Goal: Task Accomplishment & Management: Use online tool/utility

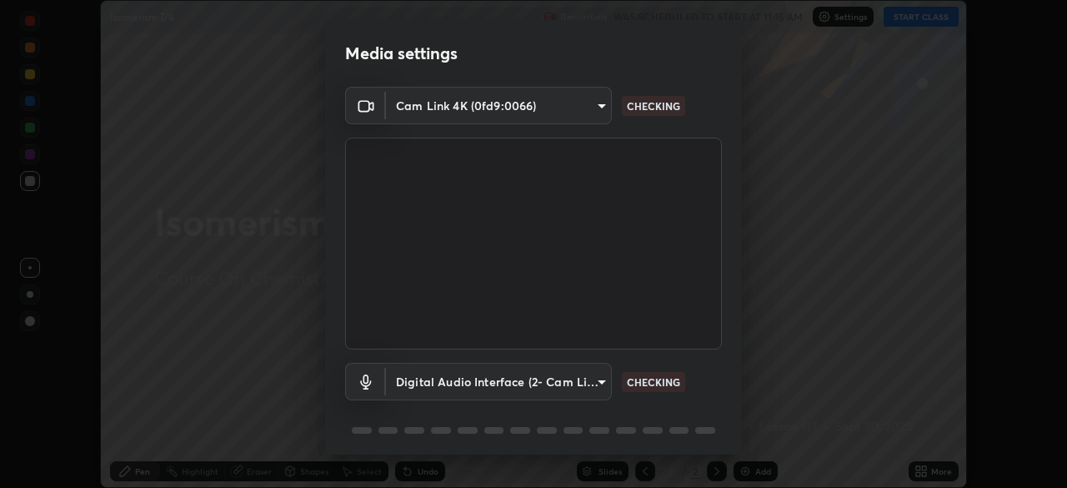
scroll to position [59, 0]
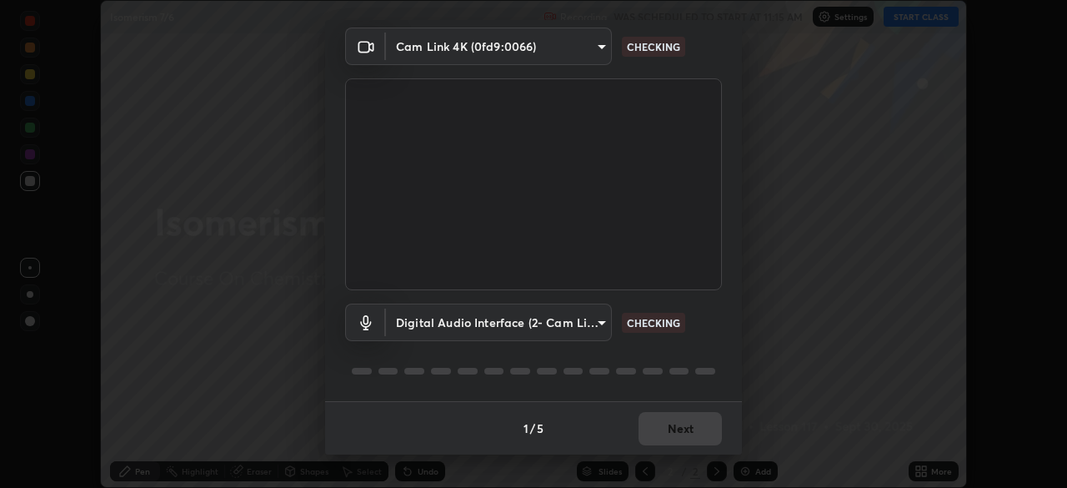
click at [675, 433] on div "1 / 5 Next" at bounding box center [533, 427] width 417 height 53
click at [679, 432] on div "1 / 5 Next" at bounding box center [533, 427] width 417 height 53
click at [683, 435] on div "1 / 5 Next" at bounding box center [533, 427] width 417 height 53
click at [679, 433] on div "1 / 5 Next" at bounding box center [533, 427] width 417 height 53
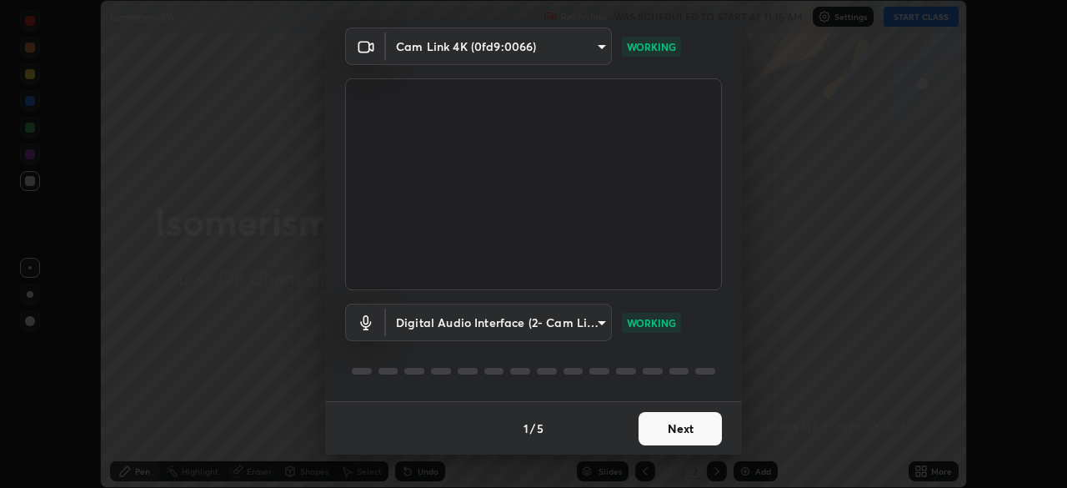
click at [663, 428] on button "Next" at bounding box center [679, 428] width 83 height 33
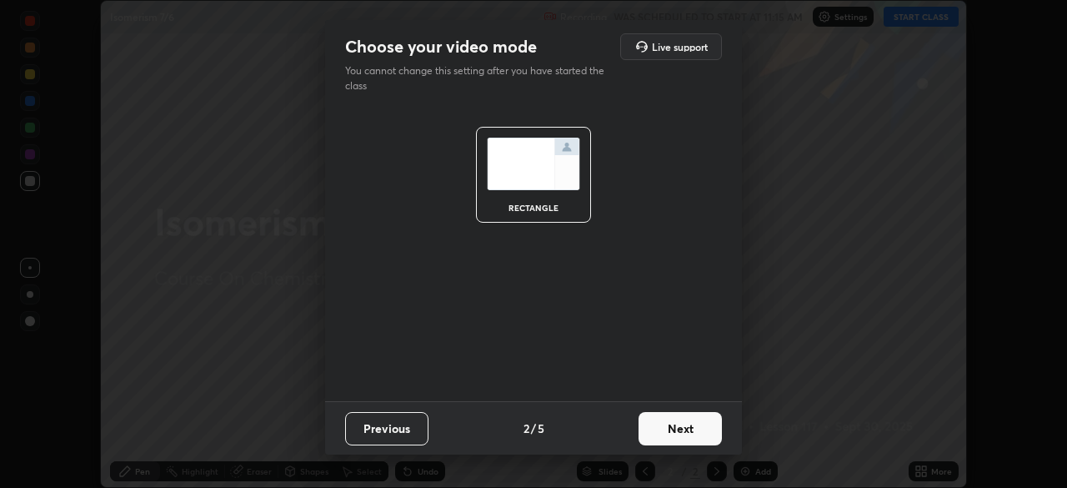
scroll to position [0, 0]
click at [664, 428] on button "Next" at bounding box center [679, 428] width 83 height 33
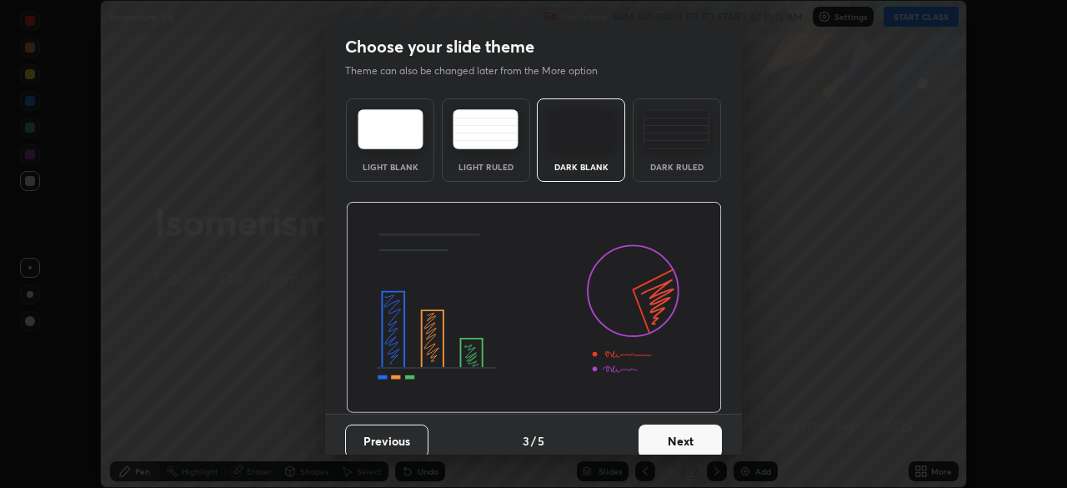
click at [668, 428] on button "Next" at bounding box center [679, 440] width 83 height 33
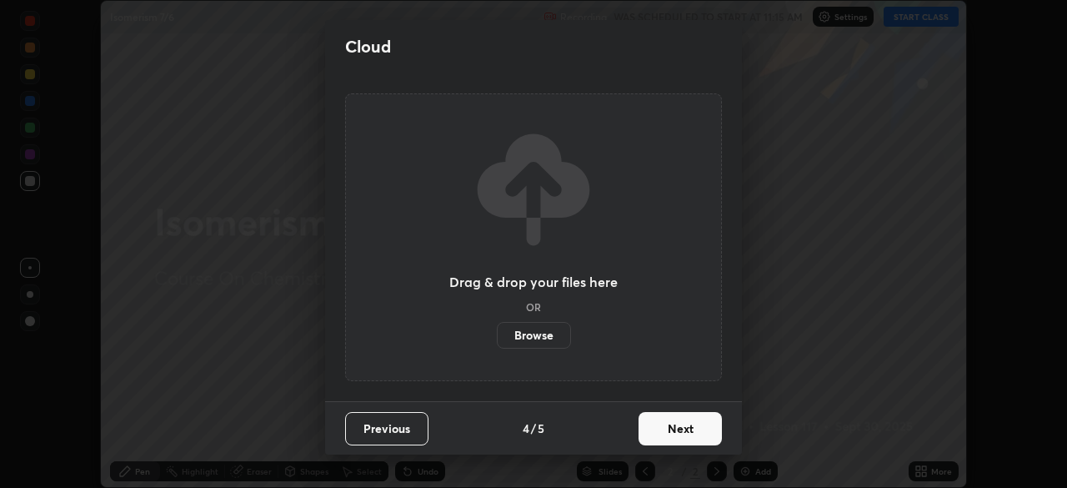
click at [673, 433] on button "Next" at bounding box center [679, 428] width 83 height 33
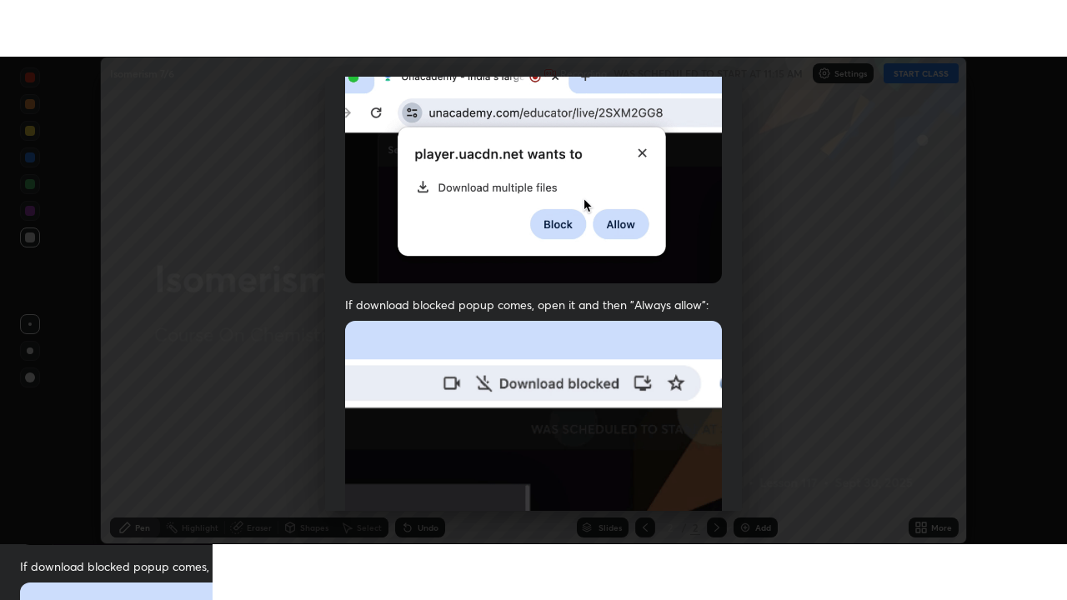
scroll to position [399, 0]
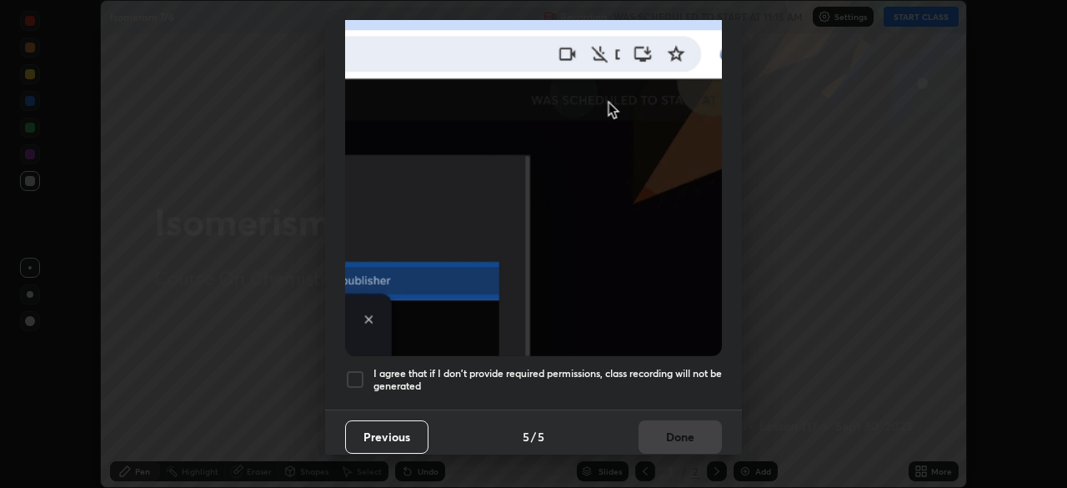
click at [479, 372] on h5 "I agree that if I don't provide required permissions, class recording will not …" at bounding box center [547, 380] width 348 height 26
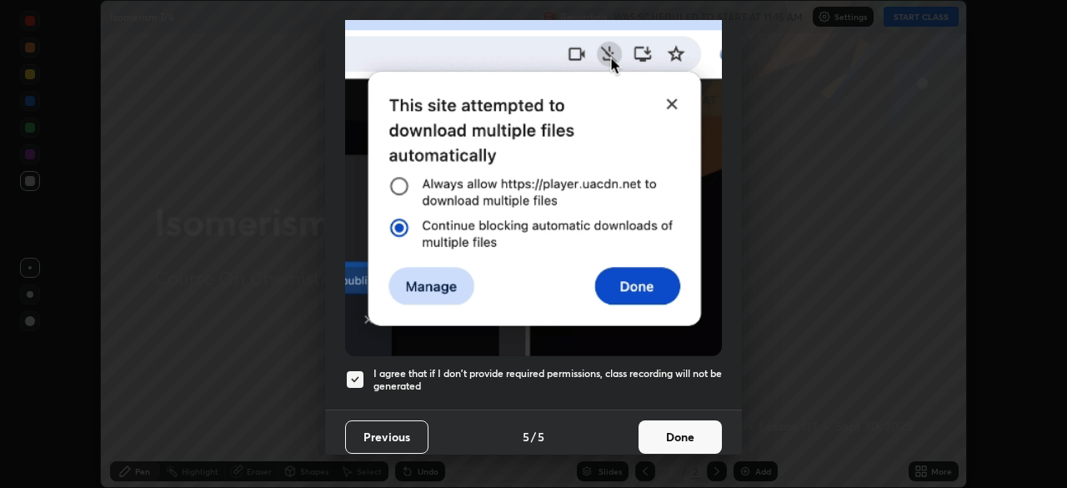
click at [650, 420] on button "Done" at bounding box center [679, 436] width 83 height 33
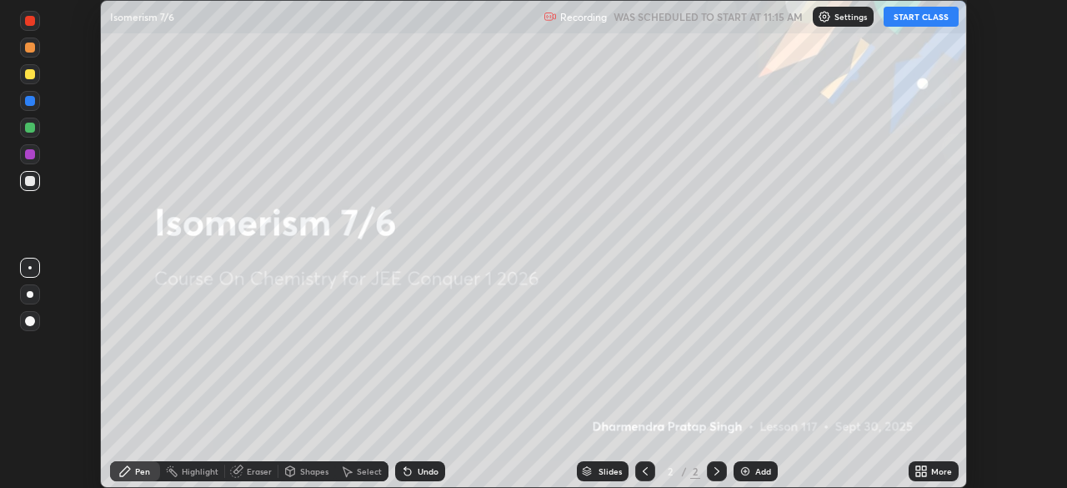
click at [922, 470] on icon at bounding box center [920, 470] width 13 height 13
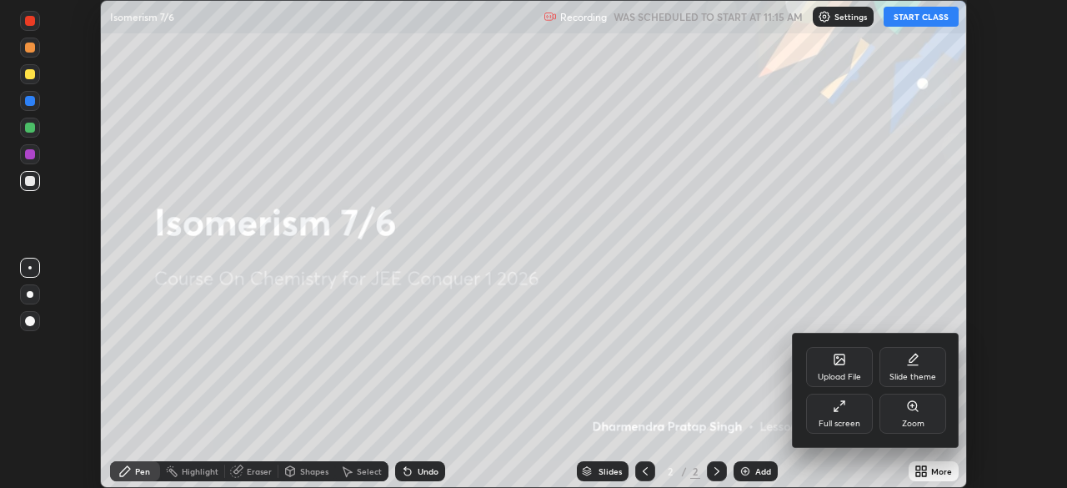
click at [843, 423] on div "Full screen" at bounding box center [839, 423] width 42 height 8
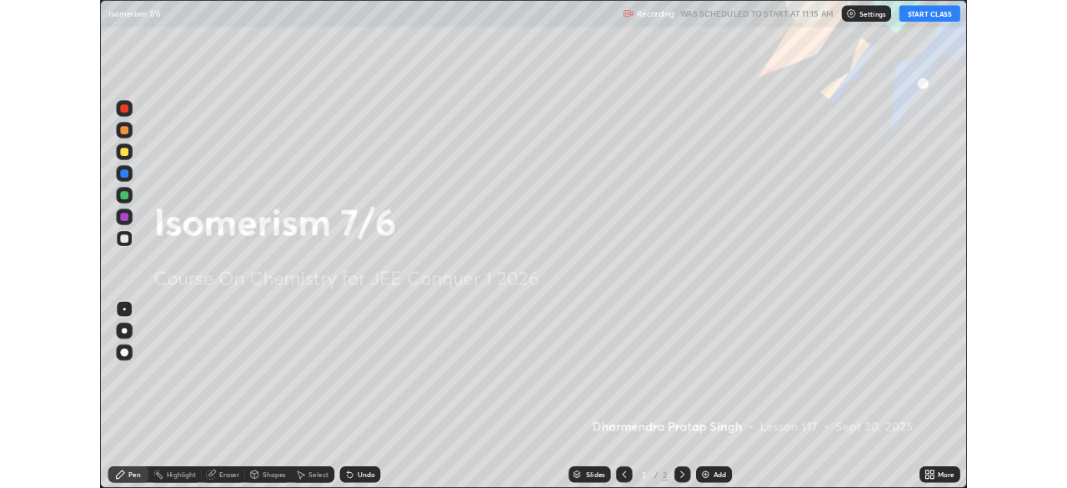
scroll to position [600, 1067]
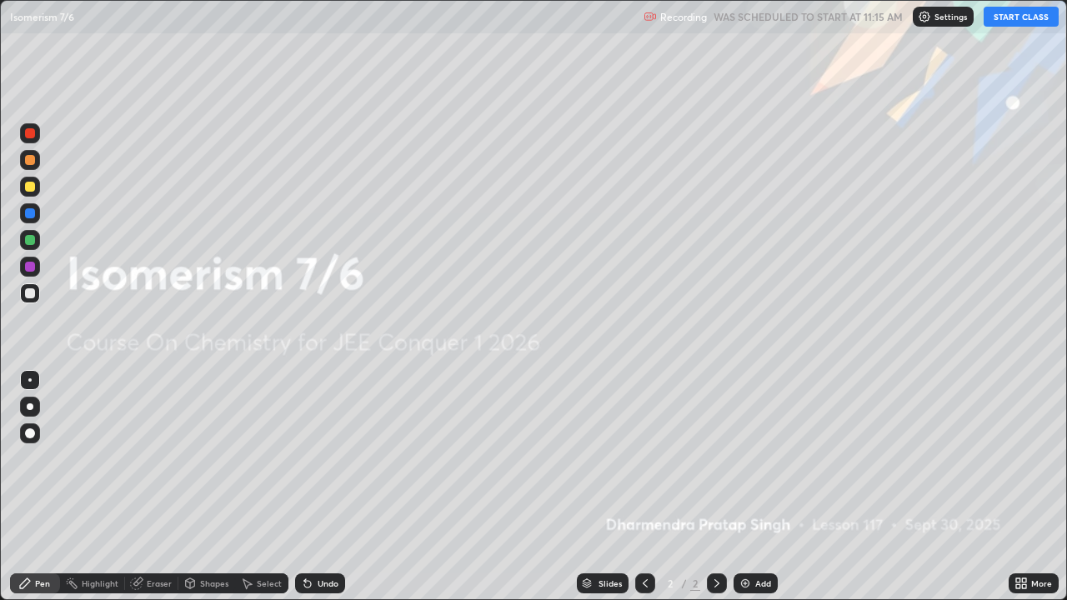
click at [1023, 18] on button "START CLASS" at bounding box center [1020, 17] width 75 height 20
click at [750, 487] on img at bounding box center [744, 583] width 13 height 13
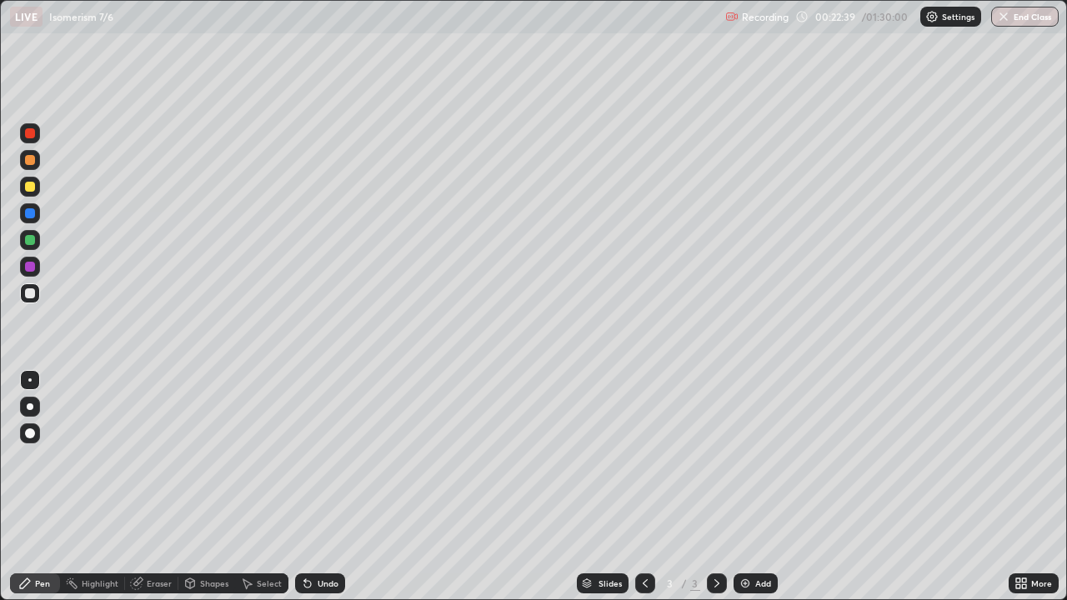
click at [160, 487] on div "Eraser" at bounding box center [159, 583] width 25 height 8
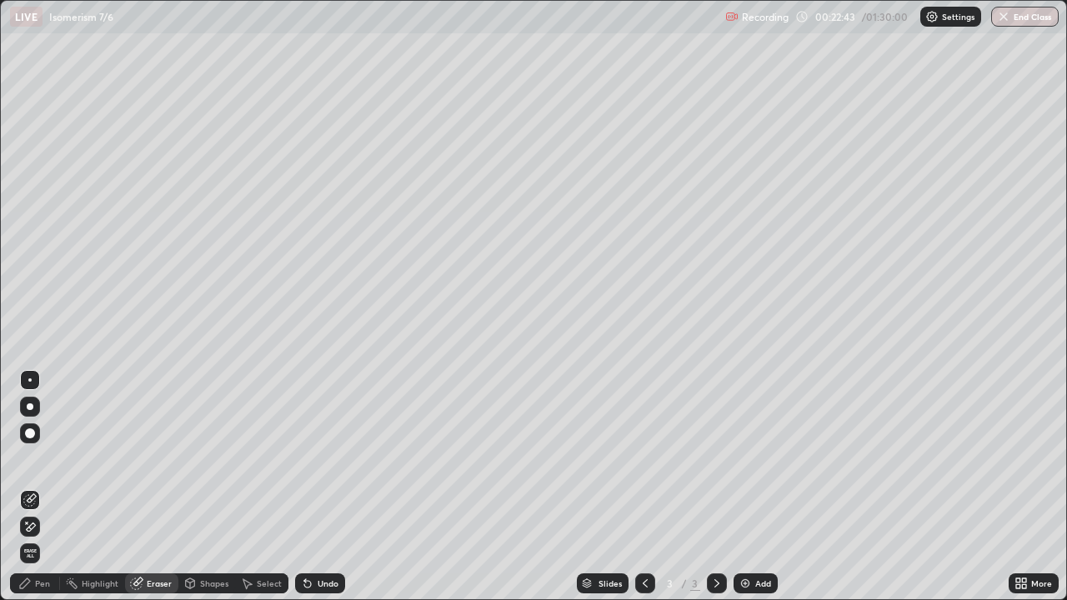
click at [47, 487] on div "Pen" at bounding box center [42, 583] width 15 height 8
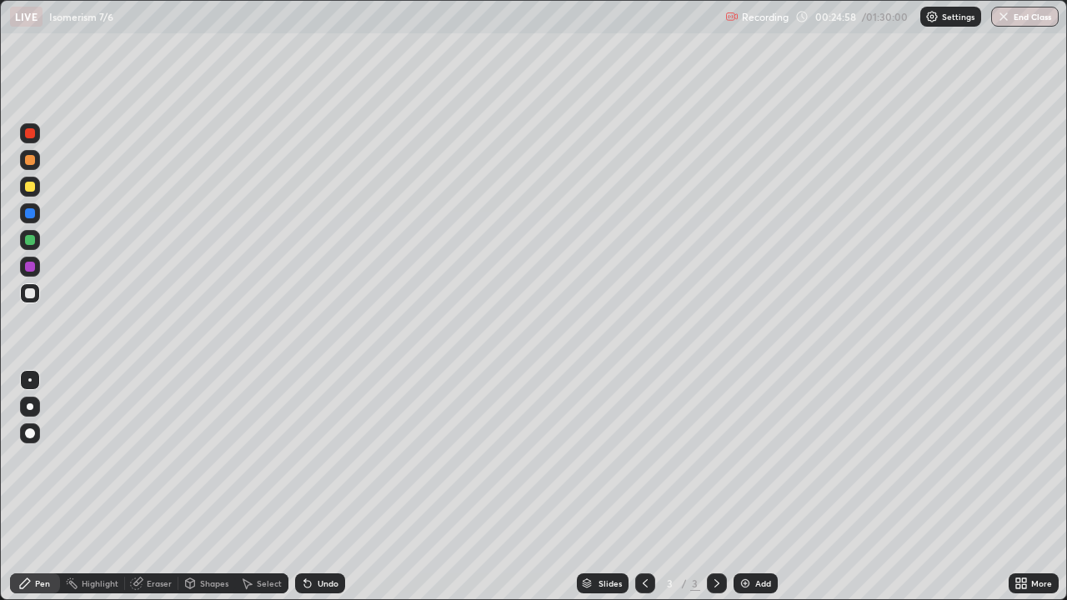
click at [746, 487] on img at bounding box center [744, 583] width 13 height 13
click at [162, 487] on div "Eraser" at bounding box center [159, 583] width 25 height 8
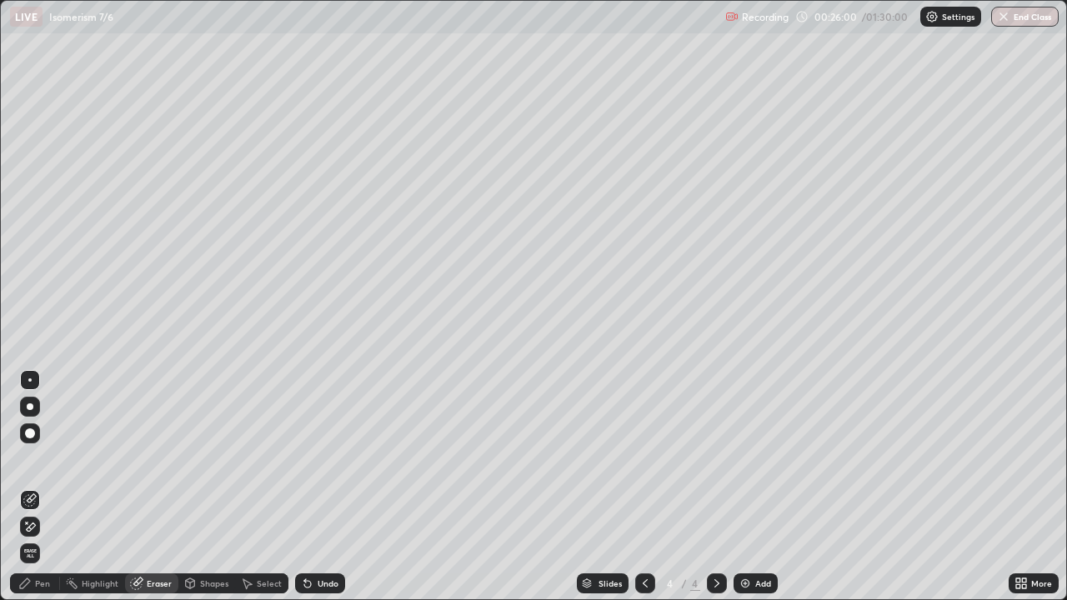
click at [43, 487] on div "Pen" at bounding box center [42, 583] width 15 height 8
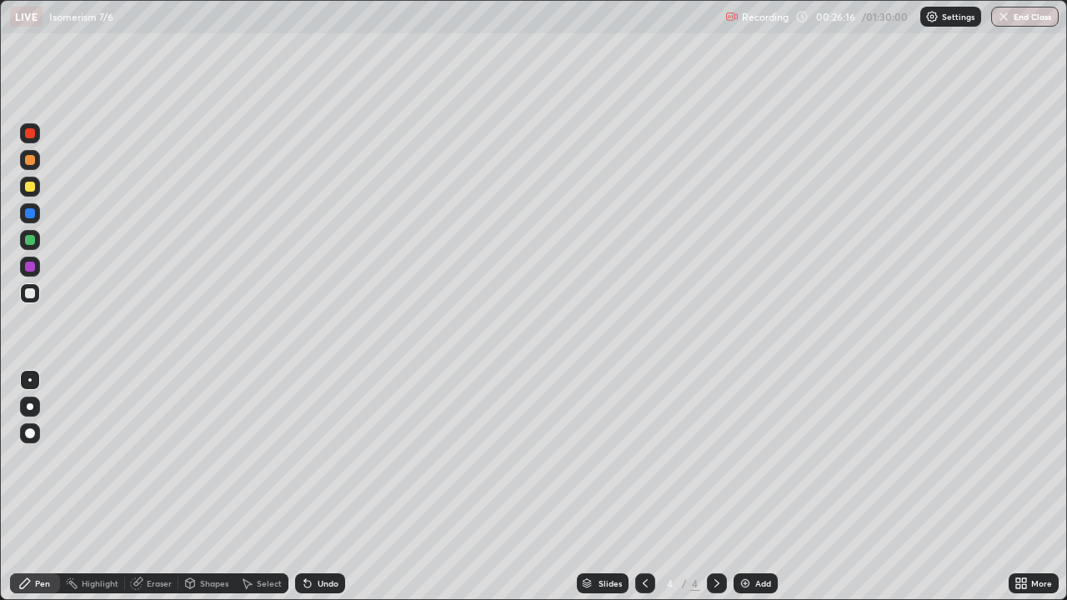
click at [33, 188] on div at bounding box center [30, 187] width 10 height 10
click at [647, 487] on icon at bounding box center [644, 583] width 13 height 13
click at [718, 487] on icon at bounding box center [716, 583] width 13 height 13
click at [748, 487] on img at bounding box center [744, 583] width 13 height 13
click at [158, 487] on div "Eraser" at bounding box center [159, 583] width 25 height 8
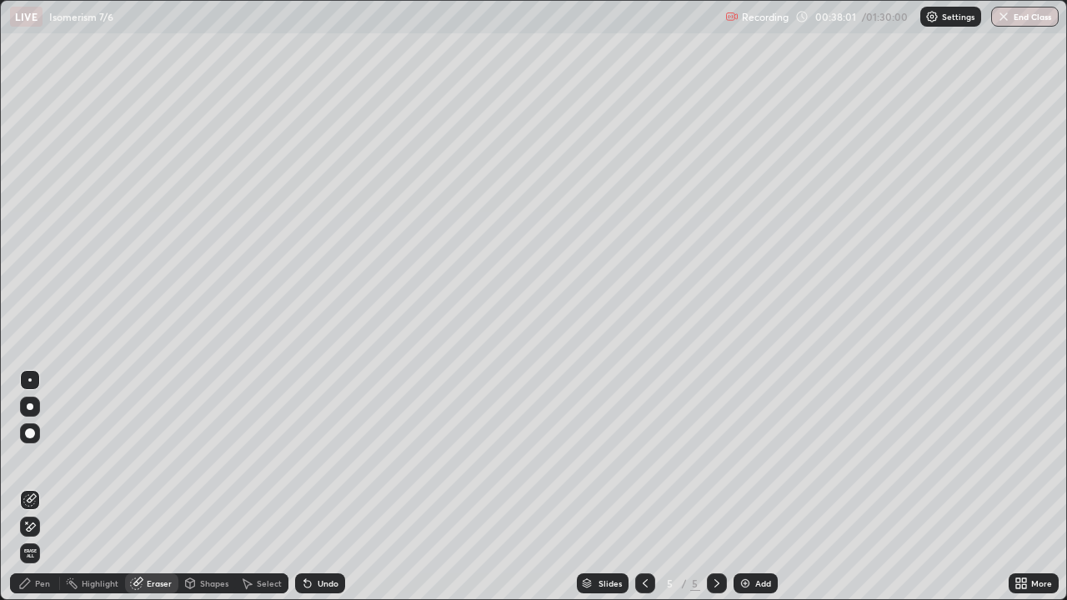
click at [50, 487] on div "Pen" at bounding box center [35, 583] width 50 height 20
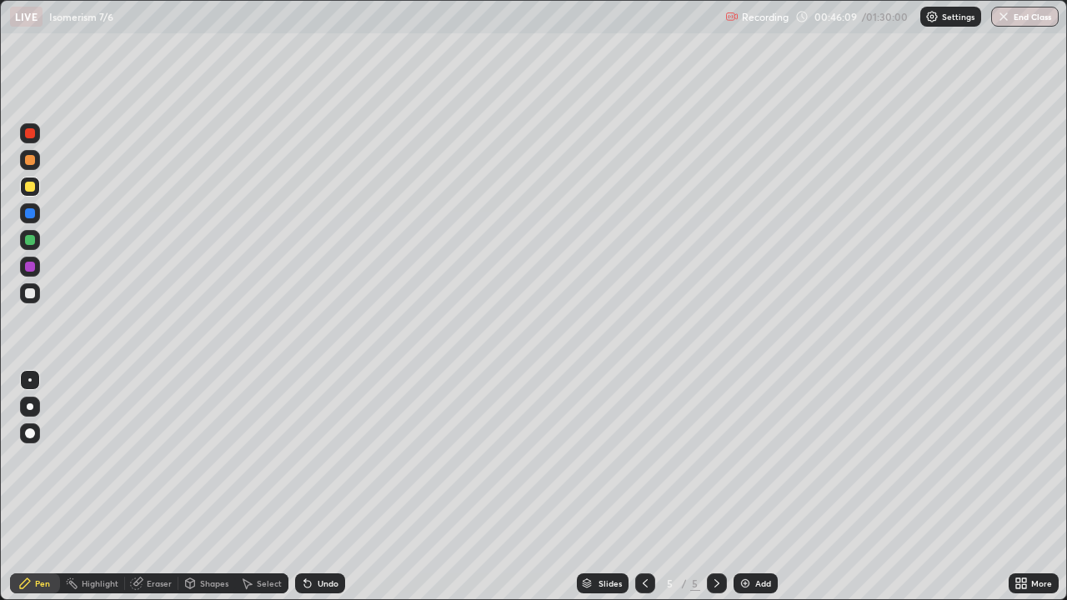
click at [751, 487] on div "Add" at bounding box center [755, 583] width 44 height 20
click at [748, 487] on img at bounding box center [744, 583] width 13 height 13
click at [744, 487] on img at bounding box center [744, 583] width 13 height 13
click at [34, 292] on div at bounding box center [30, 293] width 10 height 10
click at [742, 487] on img at bounding box center [744, 583] width 13 height 13
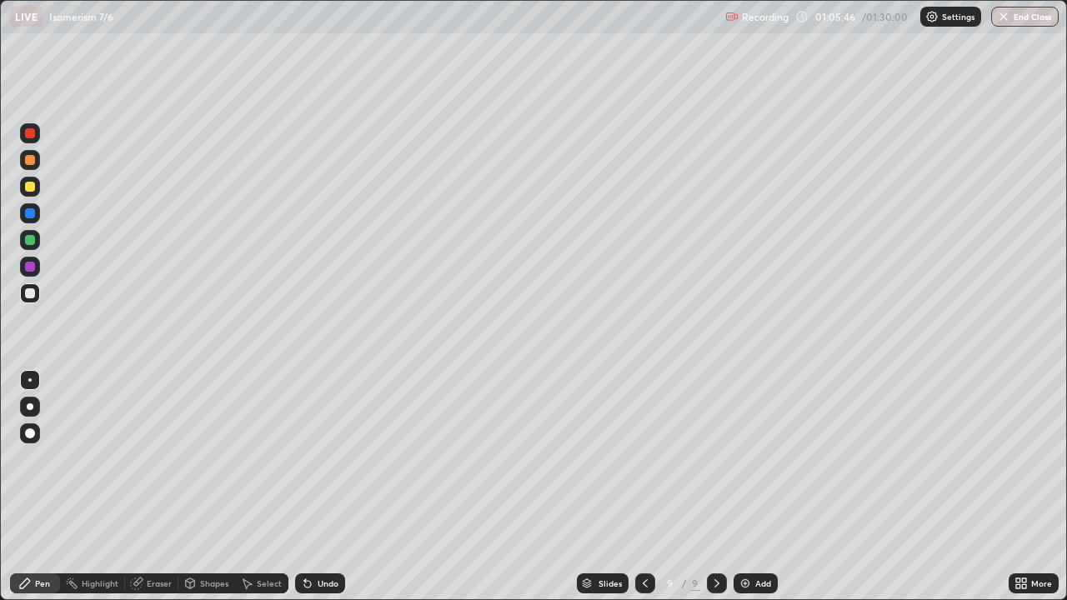
click at [647, 487] on icon at bounding box center [644, 583] width 13 height 13
click at [751, 487] on div "Add" at bounding box center [755, 583] width 44 height 20
click at [642, 487] on icon at bounding box center [644, 583] width 13 height 13
click at [643, 487] on icon at bounding box center [644, 583] width 13 height 13
click at [645, 487] on icon at bounding box center [644, 583] width 13 height 13
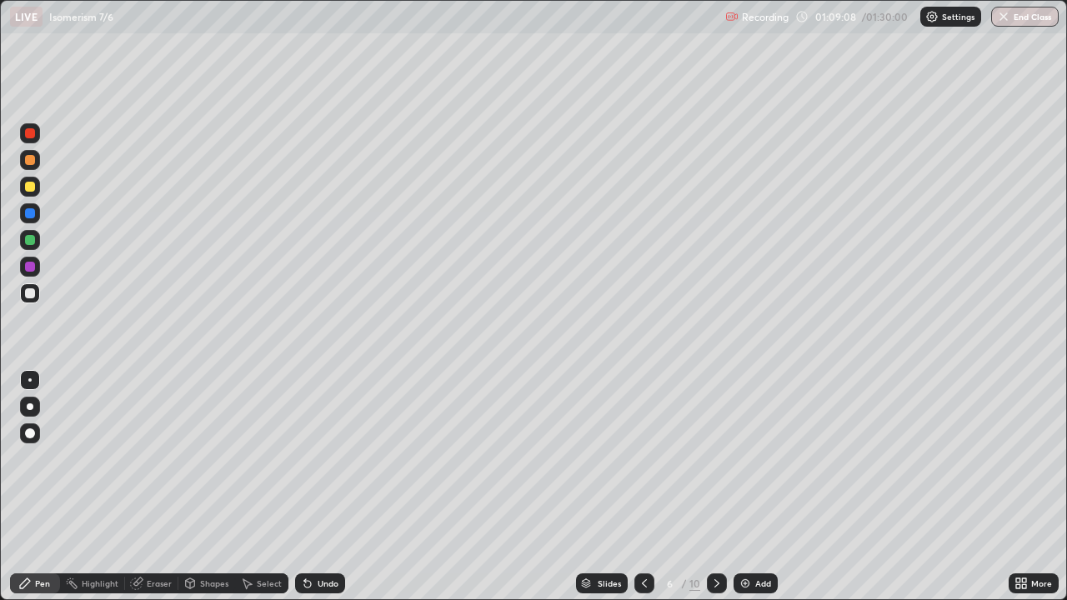
click at [647, 487] on icon at bounding box center [644, 583] width 13 height 13
click at [717, 487] on icon at bounding box center [716, 583] width 13 height 13
click at [715, 487] on icon at bounding box center [716, 583] width 13 height 13
click at [720, 487] on icon at bounding box center [716, 583] width 13 height 13
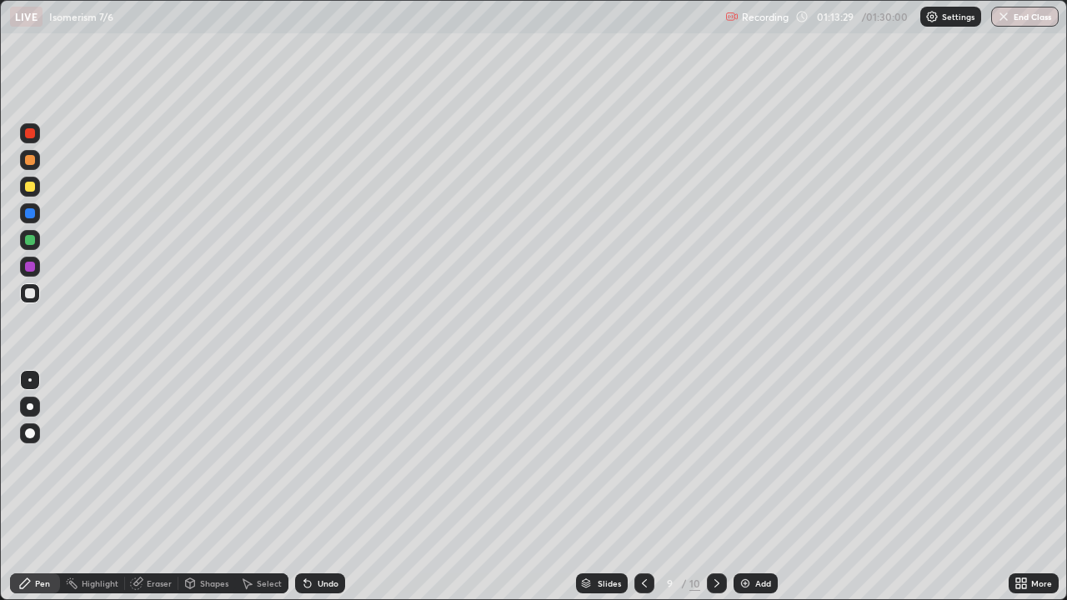
click at [748, 487] on img at bounding box center [744, 583] width 13 height 13
click at [647, 487] on icon at bounding box center [644, 583] width 13 height 13
click at [716, 487] on icon at bounding box center [716, 583] width 5 height 8
click at [750, 487] on div "Add" at bounding box center [755, 583] width 44 height 20
click at [28, 190] on div at bounding box center [30, 187] width 10 height 10
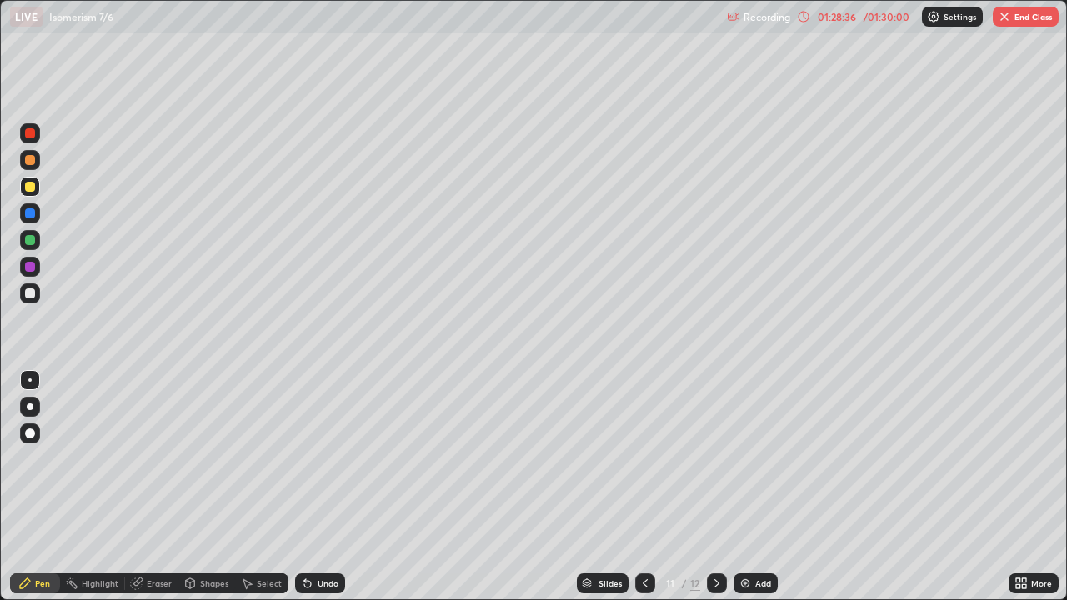
click at [34, 134] on div at bounding box center [30, 133] width 10 height 10
click at [752, 487] on div "Add" at bounding box center [755, 583] width 44 height 20
click at [28, 298] on div at bounding box center [30, 293] width 10 height 10
click at [34, 188] on div at bounding box center [30, 187] width 10 height 10
click at [32, 295] on div at bounding box center [30, 293] width 10 height 10
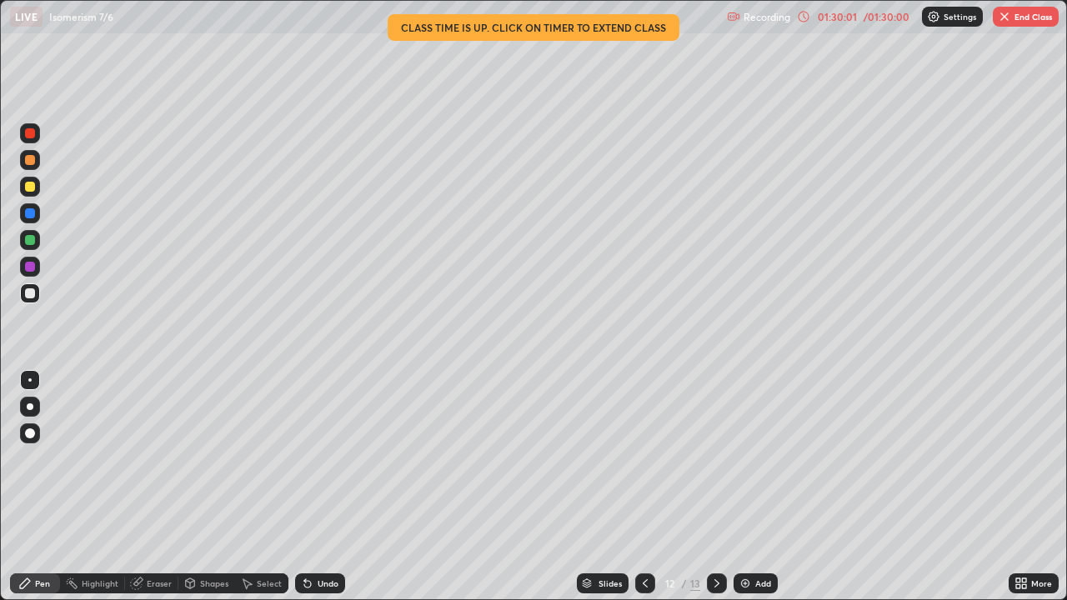
click at [32, 135] on div at bounding box center [30, 133] width 10 height 10
click at [643, 487] on icon at bounding box center [644, 583] width 13 height 13
click at [718, 487] on icon at bounding box center [716, 583] width 13 height 13
click at [644, 487] on icon at bounding box center [644, 583] width 13 height 13
click at [163, 487] on div "Eraser" at bounding box center [159, 583] width 25 height 8
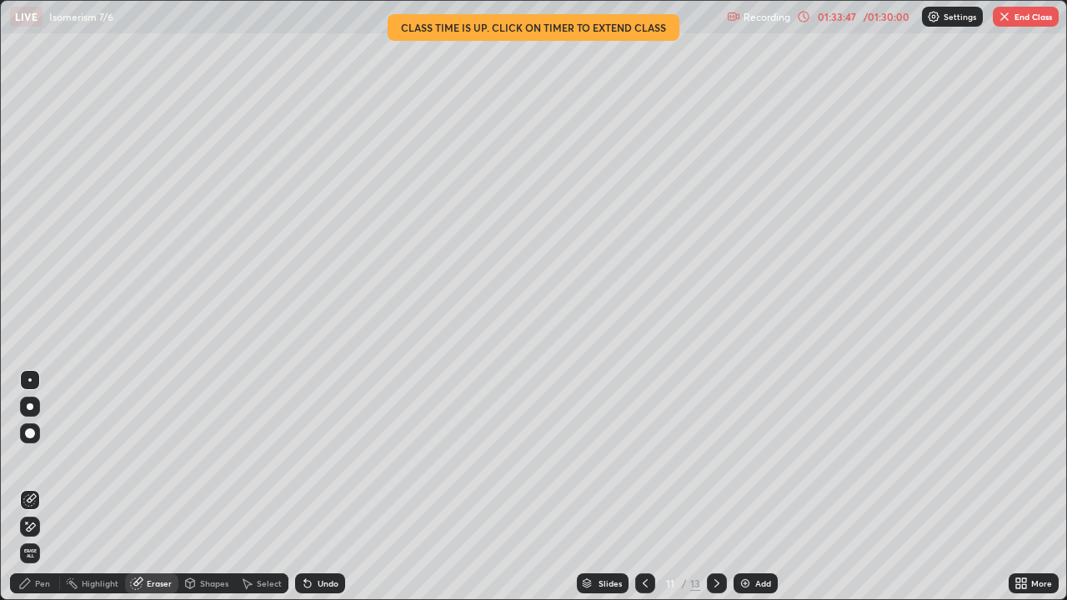
click at [718, 487] on icon at bounding box center [716, 583] width 13 height 13
click at [1036, 20] on button "End Class" at bounding box center [1026, 17] width 66 height 20
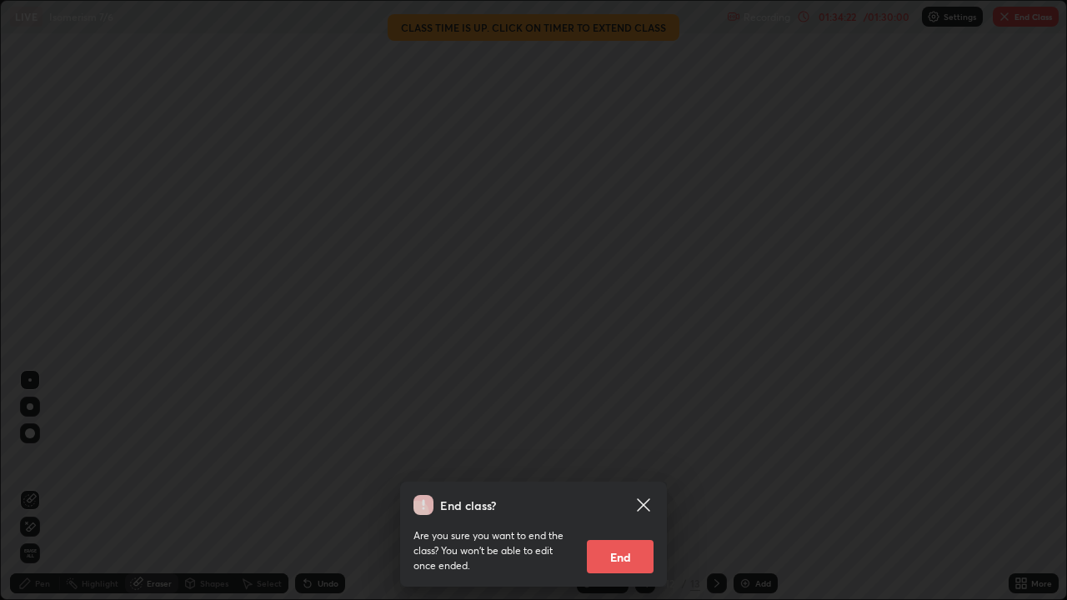
click at [620, 487] on button "End" at bounding box center [620, 556] width 67 height 33
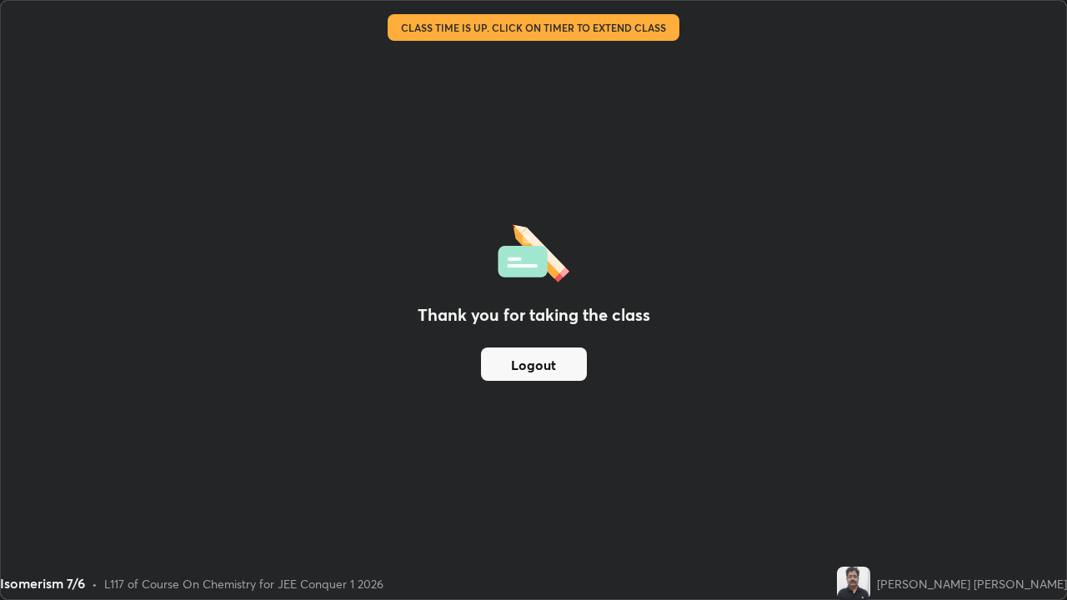
click at [545, 367] on button "Logout" at bounding box center [534, 364] width 106 height 33
click at [543, 362] on button "Logout" at bounding box center [534, 364] width 106 height 33
click at [532, 363] on button "Logout" at bounding box center [534, 364] width 106 height 33
click at [529, 366] on button "Logout" at bounding box center [534, 364] width 106 height 33
click at [532, 362] on button "Logout" at bounding box center [534, 364] width 106 height 33
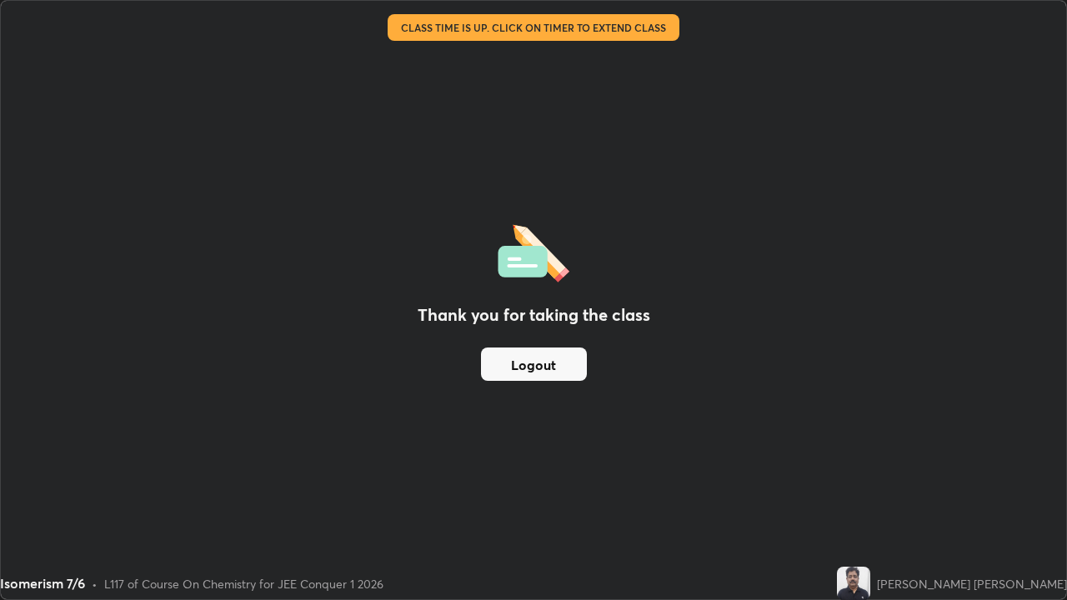
click at [533, 362] on button "Logout" at bounding box center [534, 364] width 106 height 33
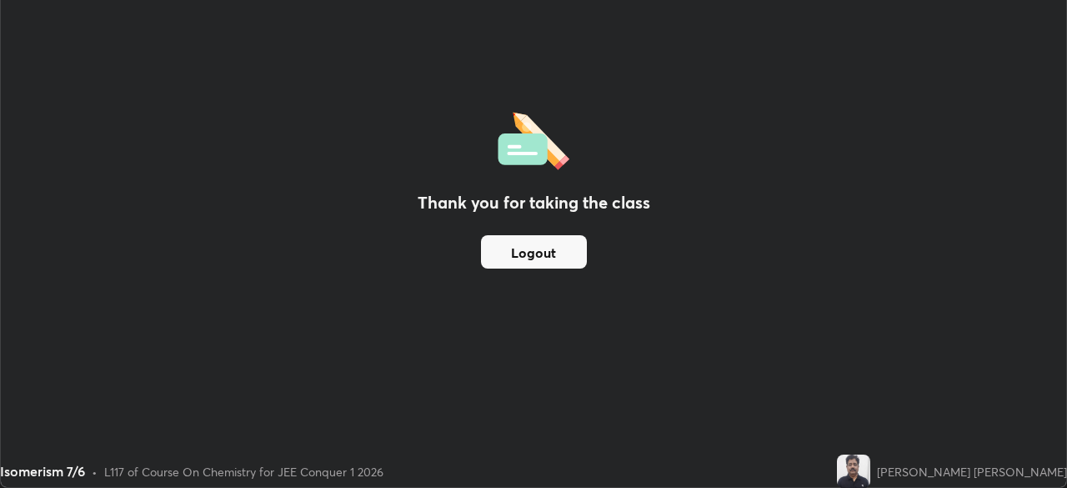
scroll to position [82856, 82277]
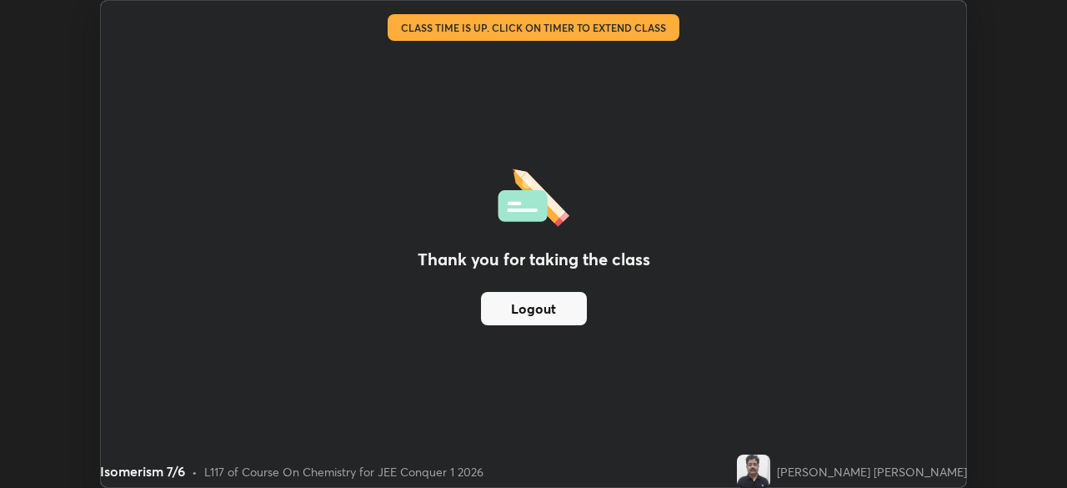
click at [563, 319] on button "Logout" at bounding box center [534, 308] width 106 height 33
